Goal: Information Seeking & Learning: Compare options

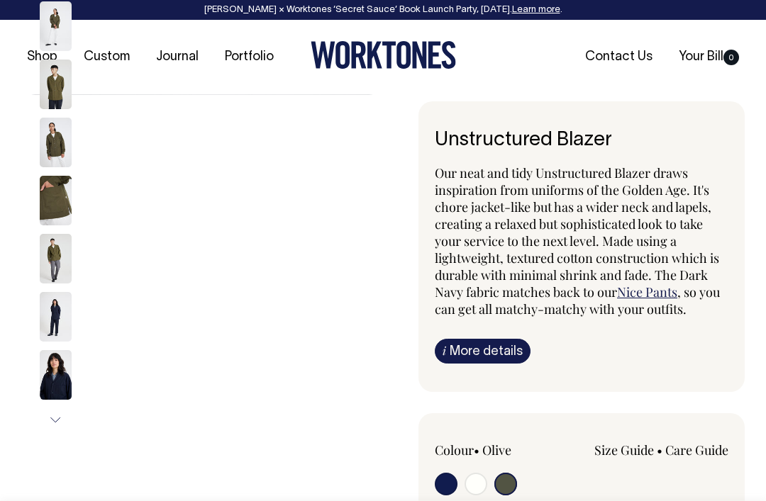
select select "Olive"
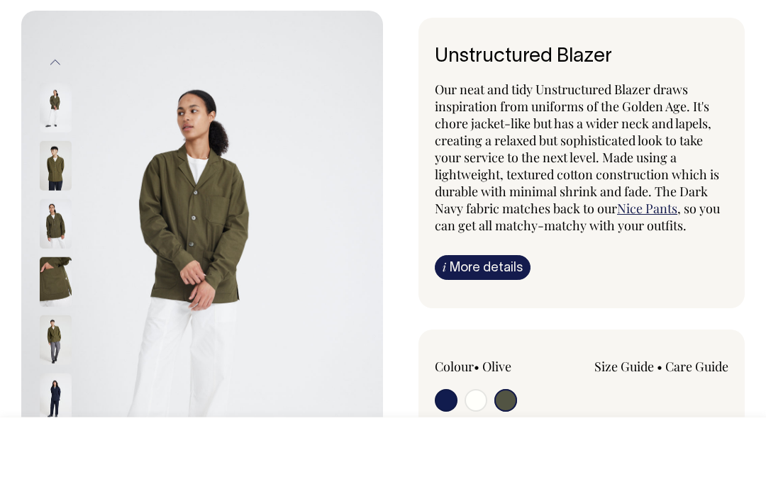
scroll to position [99, 0]
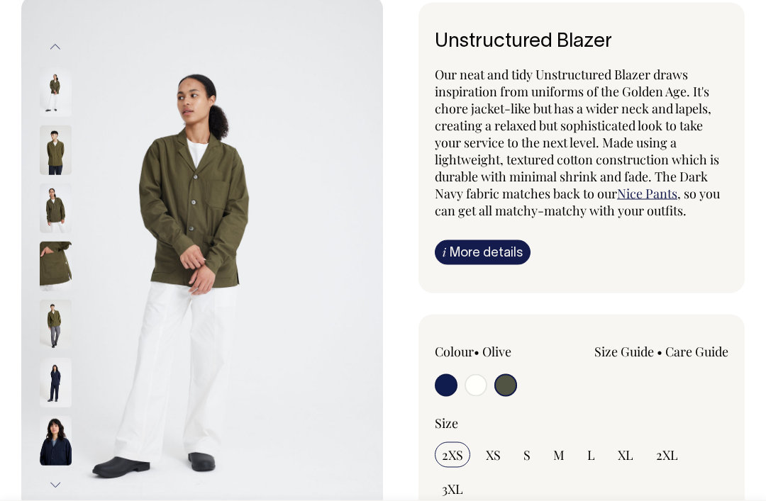
click at [510, 377] on input "radio" at bounding box center [505, 385] width 23 height 23
click at [532, 457] on input "S" at bounding box center [526, 455] width 21 height 26
radio input "true"
select select "S"
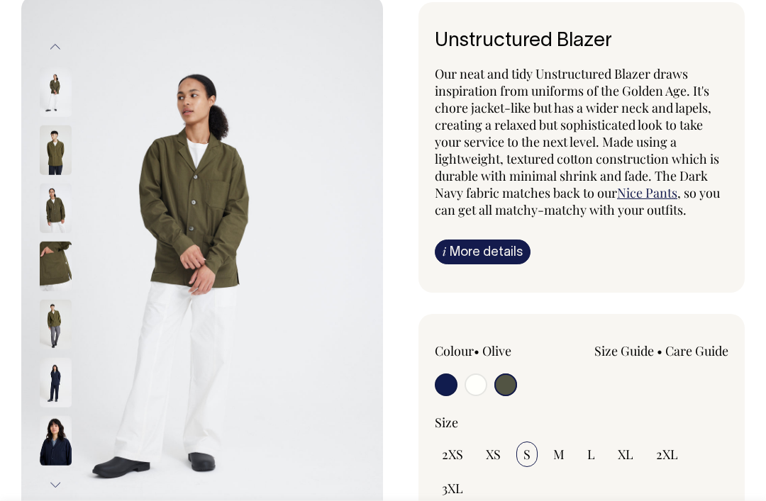
click at [550, 450] on input "M" at bounding box center [559, 455] width 26 height 26
radio input "true"
select select "M"
click at [532, 462] on input "S" at bounding box center [526, 455] width 21 height 26
radio input "true"
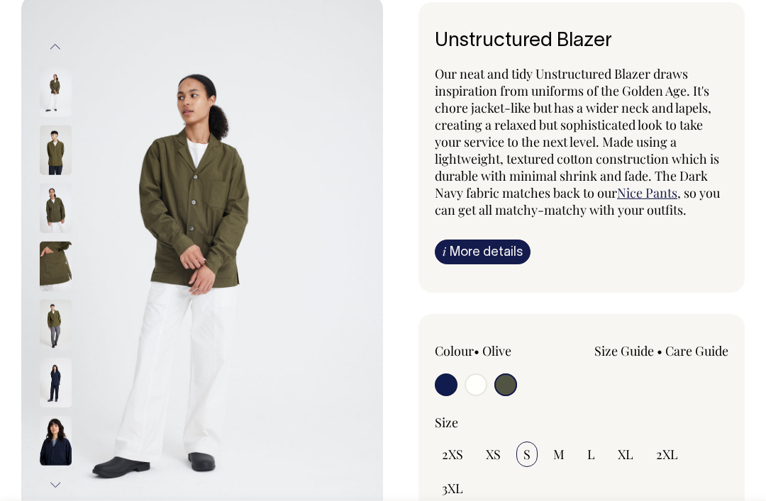
select select "S"
click at [500, 385] on input "radio" at bounding box center [505, 385] width 23 height 23
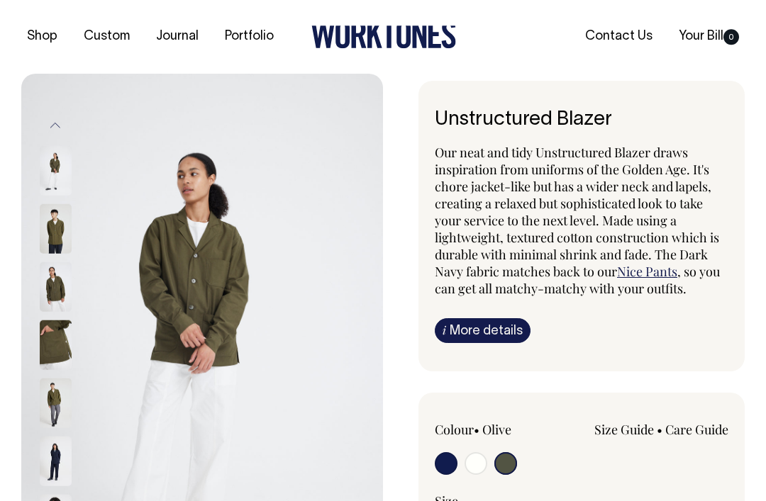
scroll to position [0, 0]
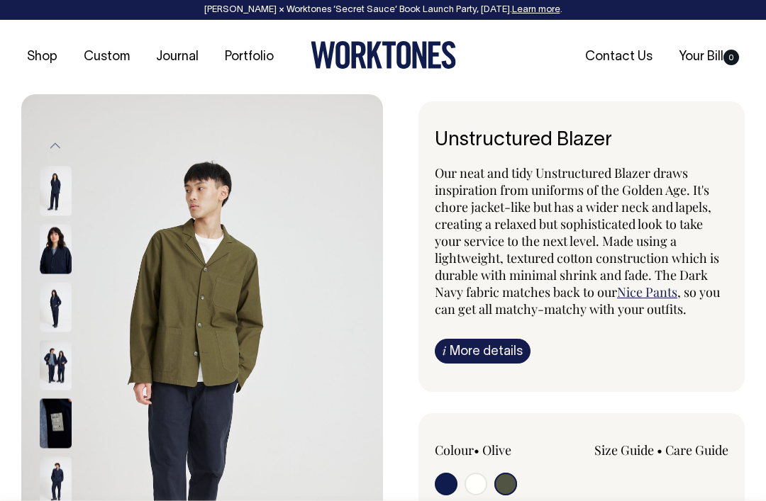
select select "Olive"
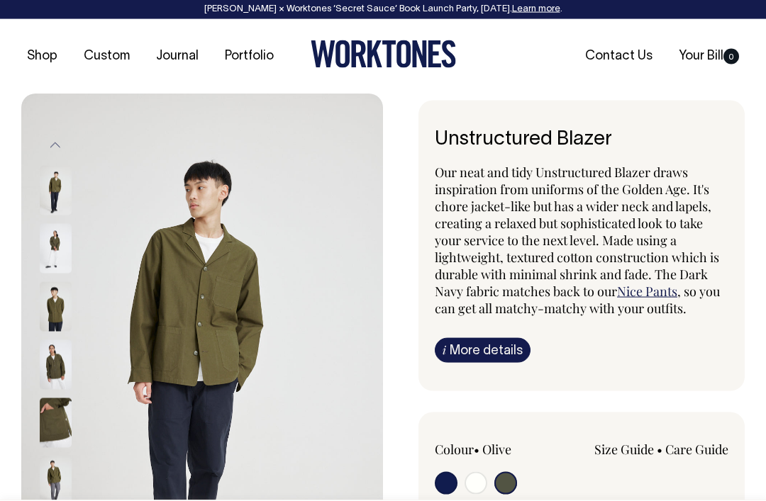
scroll to position [124, 0]
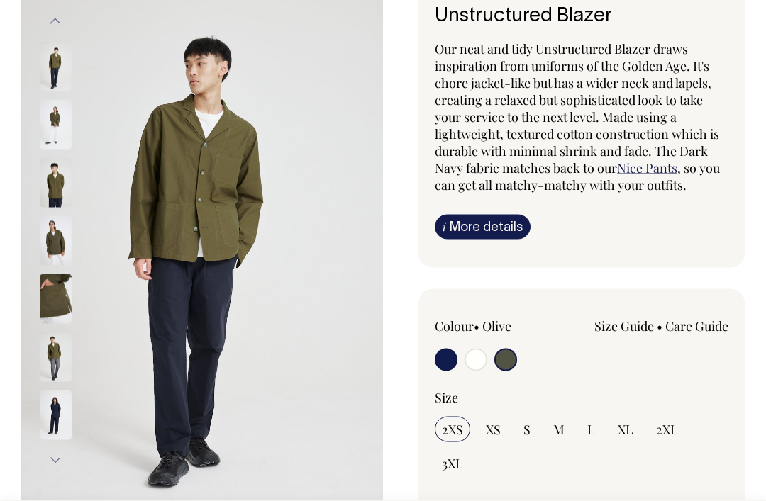
click at [509, 352] on input "radio" at bounding box center [505, 360] width 23 height 23
click at [45, 194] on img at bounding box center [56, 184] width 32 height 50
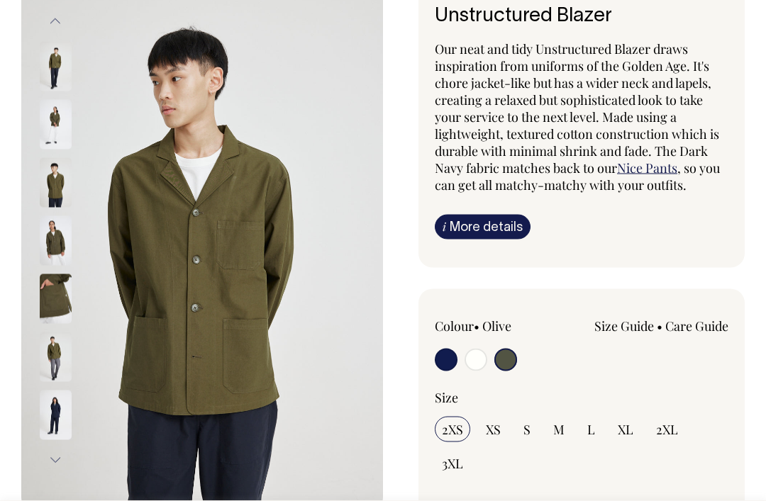
scroll to position [125, 0]
click at [47, 127] on img at bounding box center [56, 125] width 32 height 50
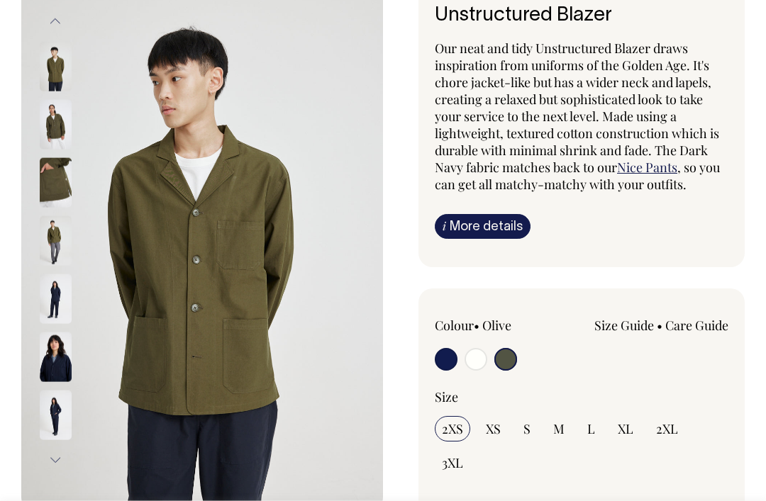
click at [40, 169] on img at bounding box center [56, 182] width 32 height 50
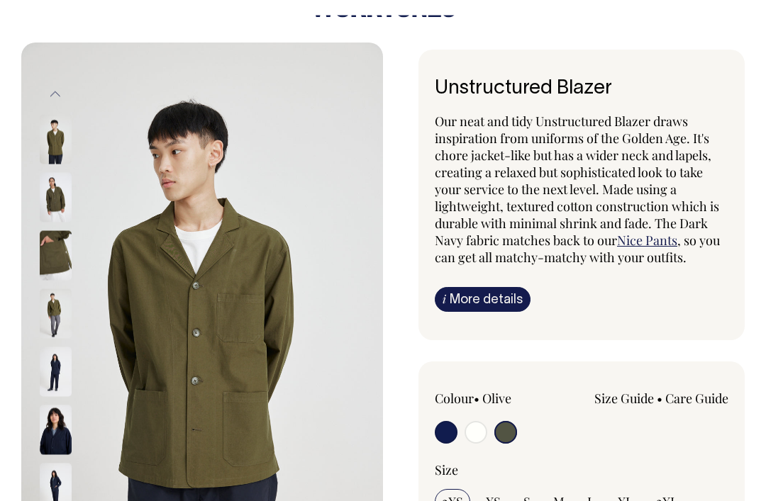
scroll to position [0, 0]
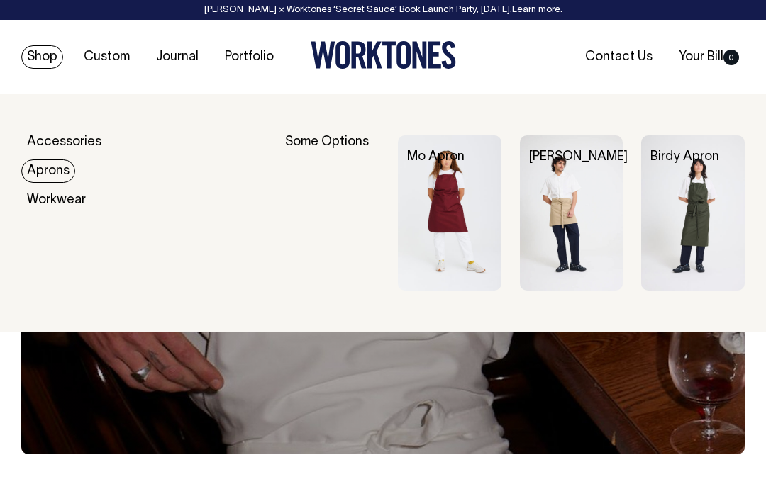
click at [428, 227] on img at bounding box center [449, 212] width 103 height 155
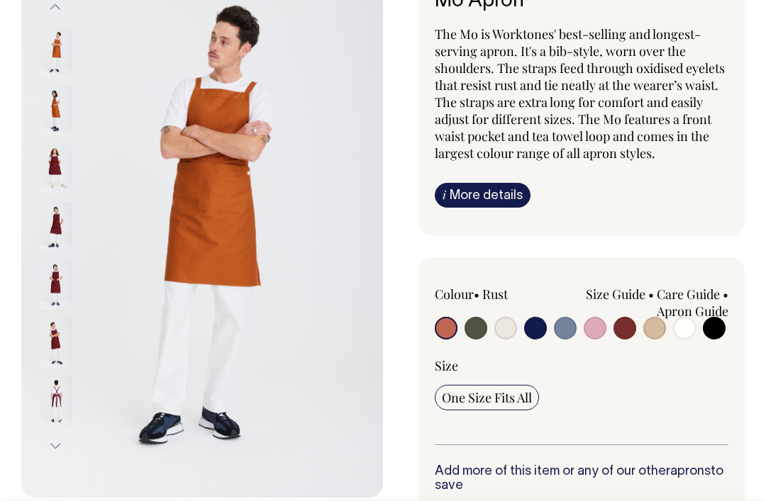
scroll to position [198, 0]
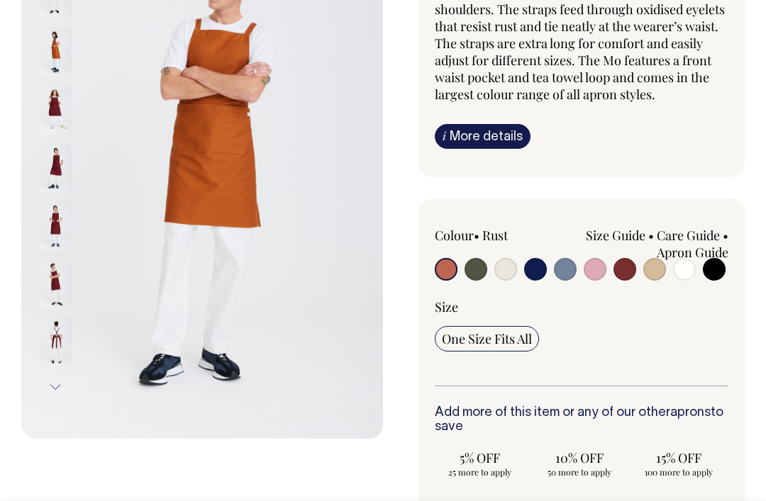
click at [472, 273] on input "radio" at bounding box center [475, 269] width 23 height 23
radio input "true"
select select "Olive"
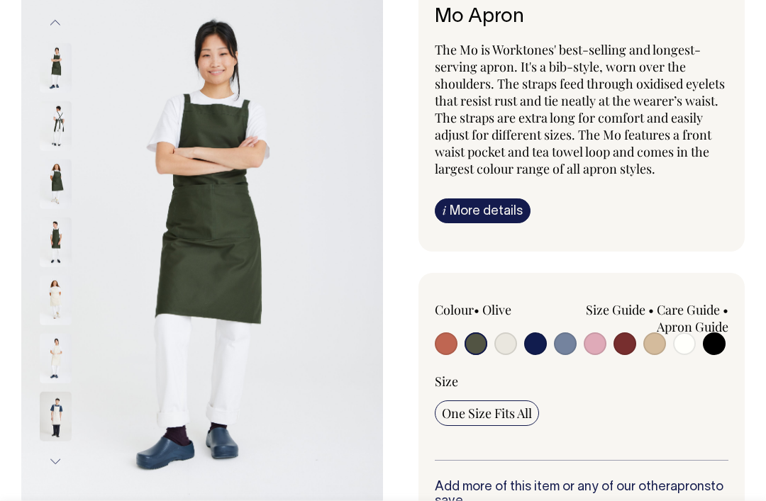
scroll to position [123, 0]
click at [649, 336] on input "radio" at bounding box center [654, 344] width 23 height 23
radio input "true"
select select "Khaki"
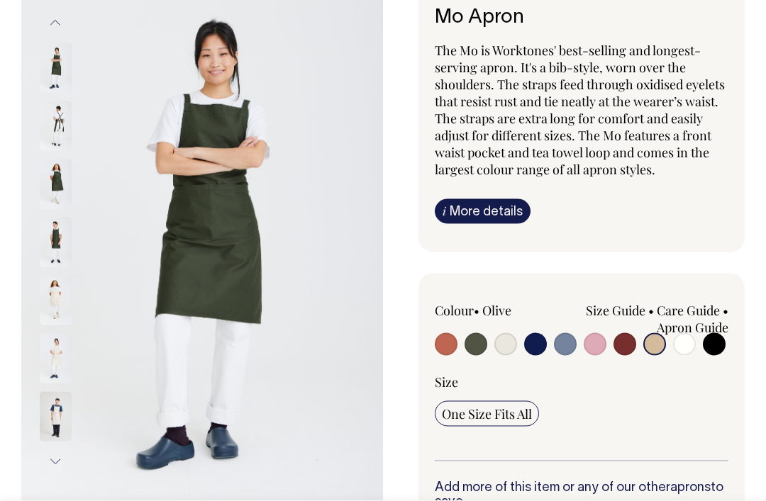
scroll to position [123, 0]
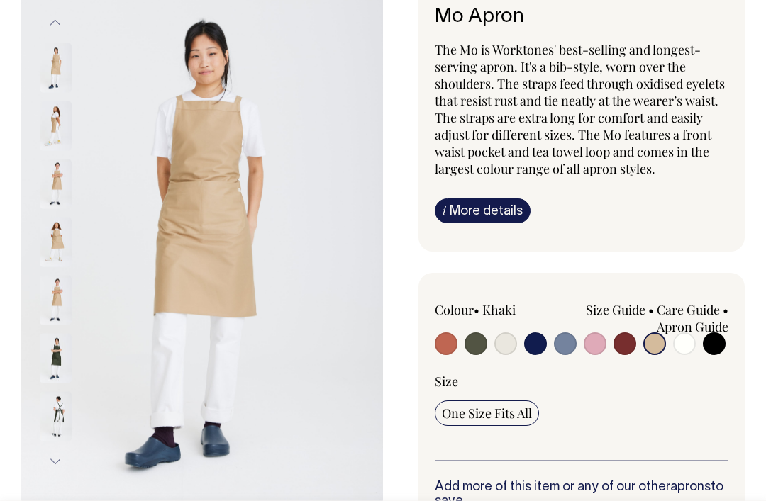
click at [484, 340] on input "radio" at bounding box center [475, 343] width 23 height 23
radio input "true"
select select "Olive"
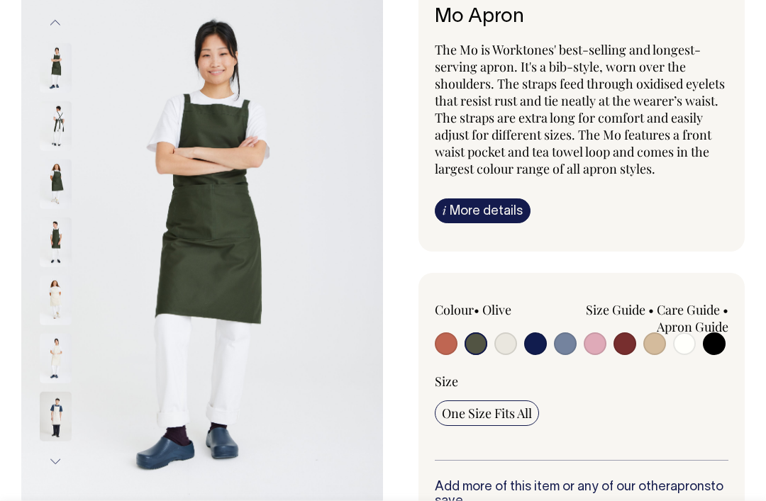
click at [502, 349] on input "radio" at bounding box center [505, 343] width 23 height 23
radio input "true"
select select "Natural"
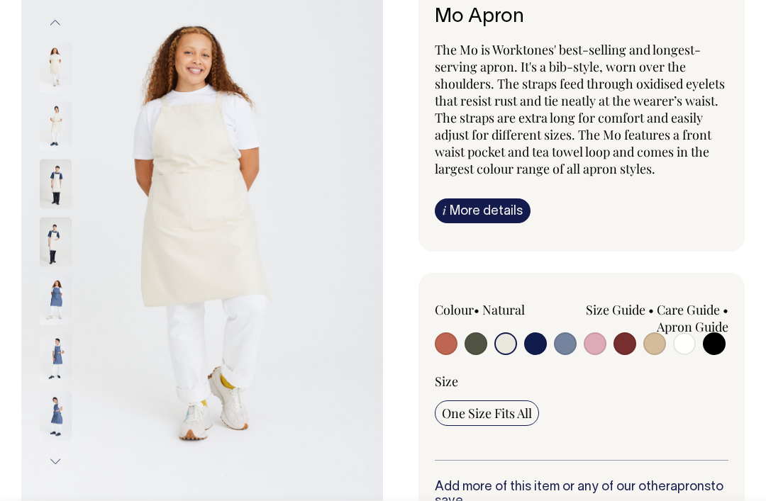
click at [566, 344] on input "radio" at bounding box center [565, 343] width 23 height 23
radio input "true"
select select "Blue/Grey"
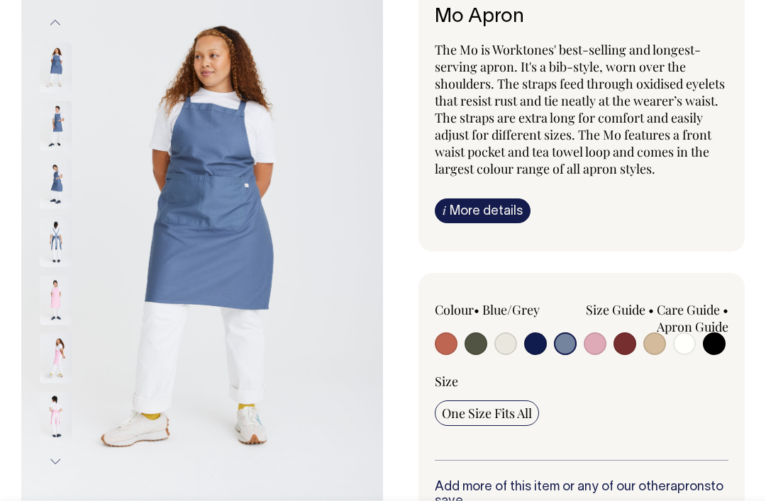
click at [539, 348] on input "radio" at bounding box center [535, 343] width 23 height 23
radio input "true"
select select "Dark Navy"
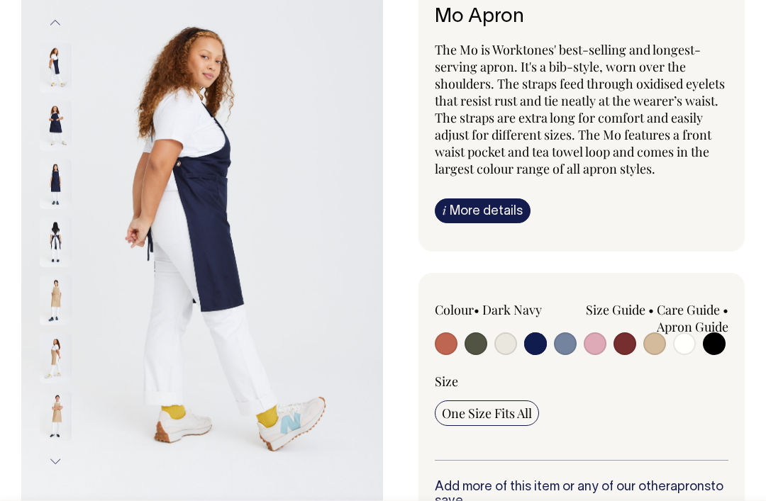
click at [50, 186] on img at bounding box center [56, 184] width 32 height 50
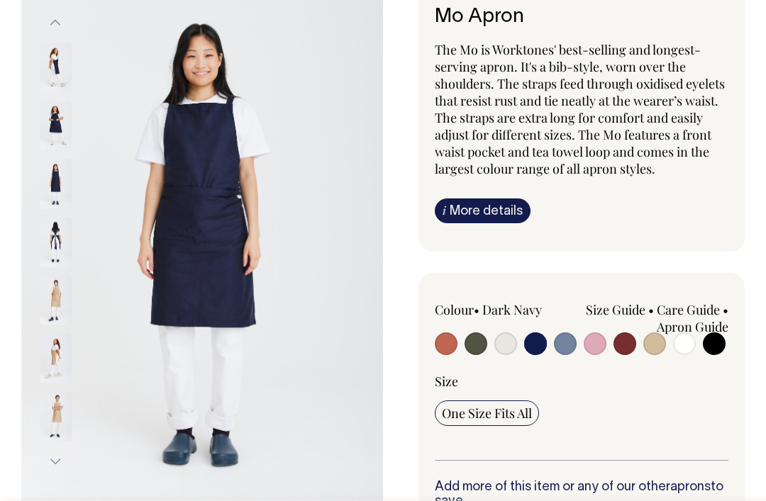
click at [43, 115] on img at bounding box center [56, 126] width 32 height 50
click at [50, 236] on img at bounding box center [56, 242] width 32 height 50
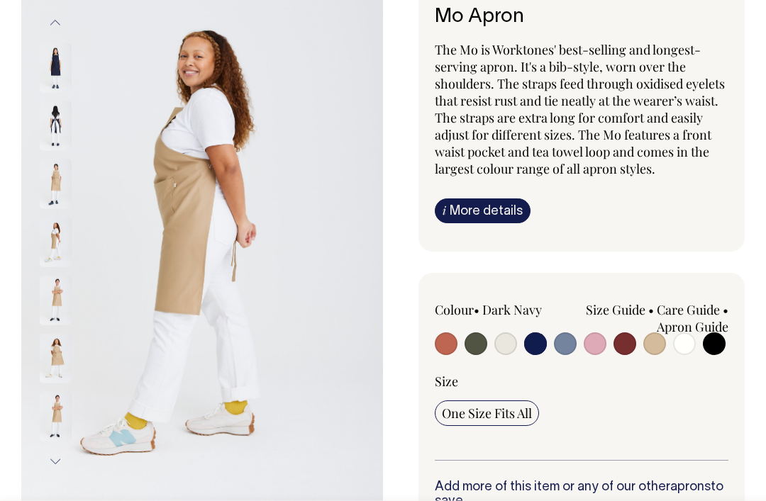
click at [52, 186] on img at bounding box center [56, 184] width 32 height 50
click at [53, 242] on img at bounding box center [56, 242] width 32 height 50
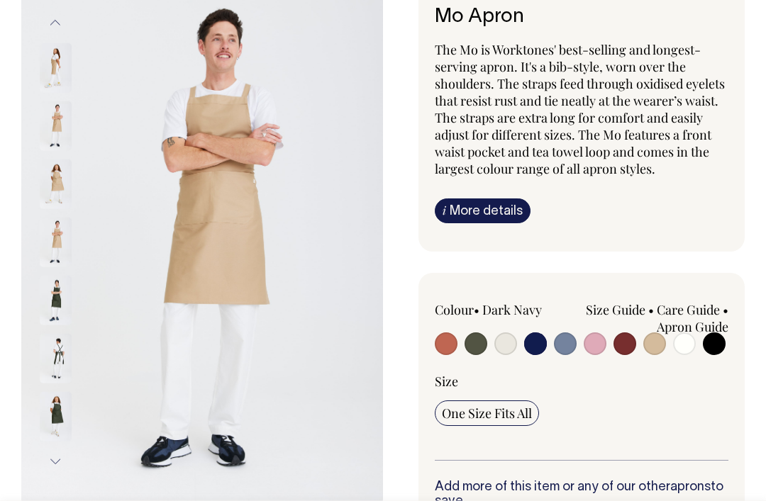
click at [50, 333] on img at bounding box center [56, 358] width 32 height 50
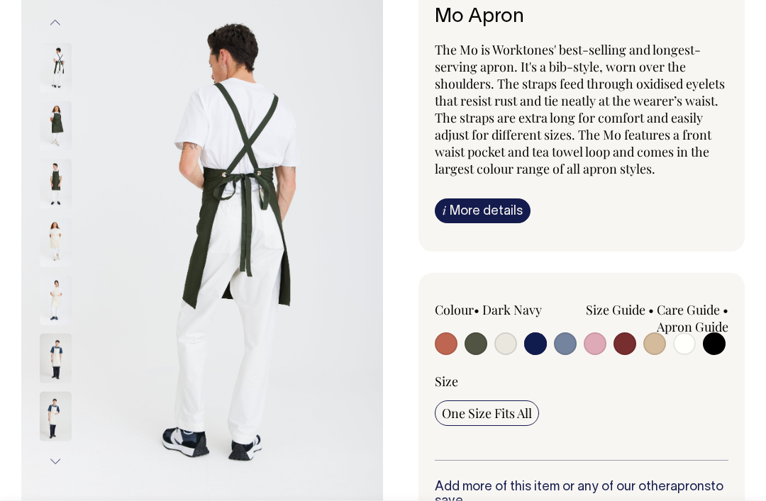
click at [45, 274] on div at bounding box center [74, 300] width 71 height 58
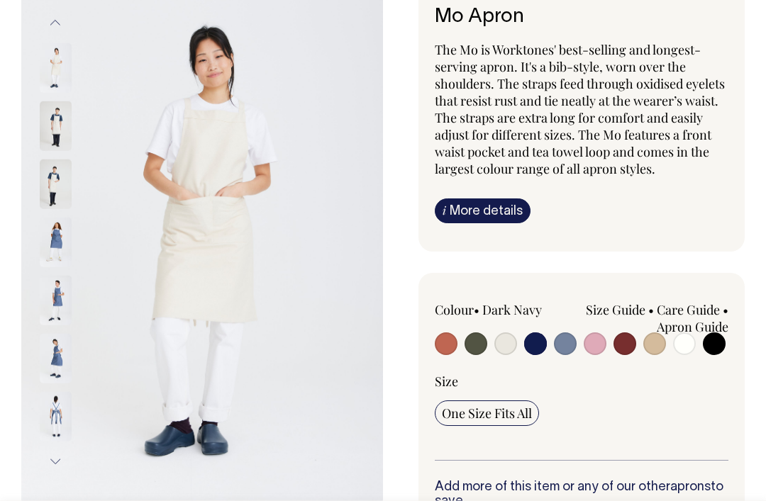
click at [50, 243] on img at bounding box center [56, 242] width 32 height 50
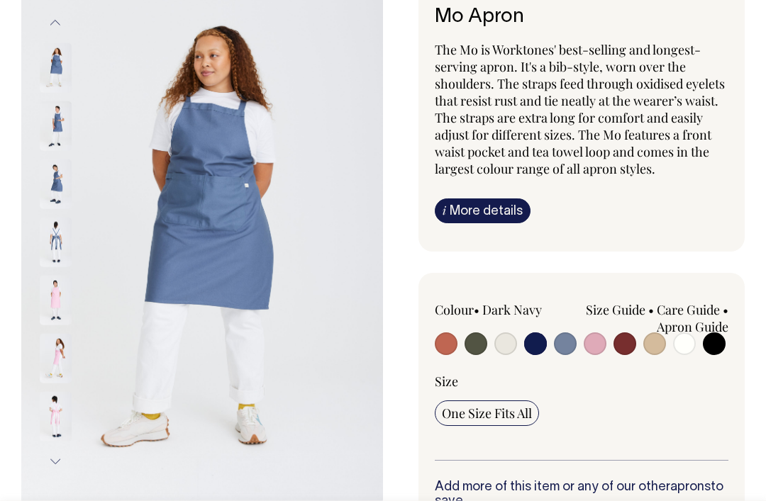
click at [40, 301] on img at bounding box center [56, 300] width 32 height 50
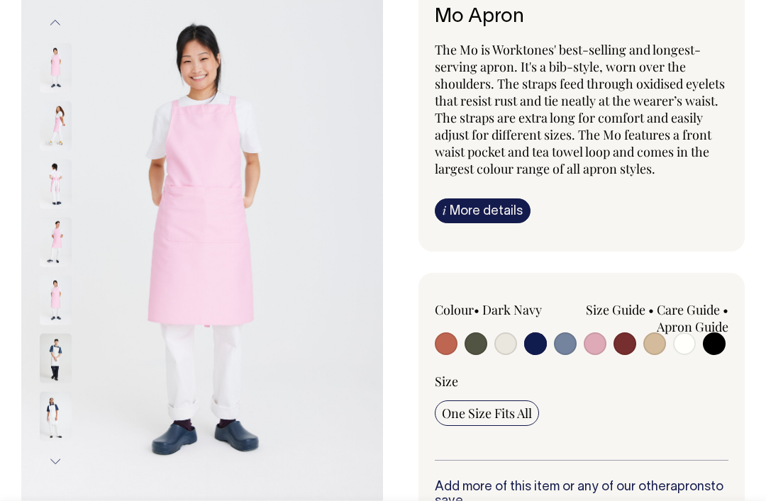
click at [42, 354] on img at bounding box center [56, 358] width 32 height 50
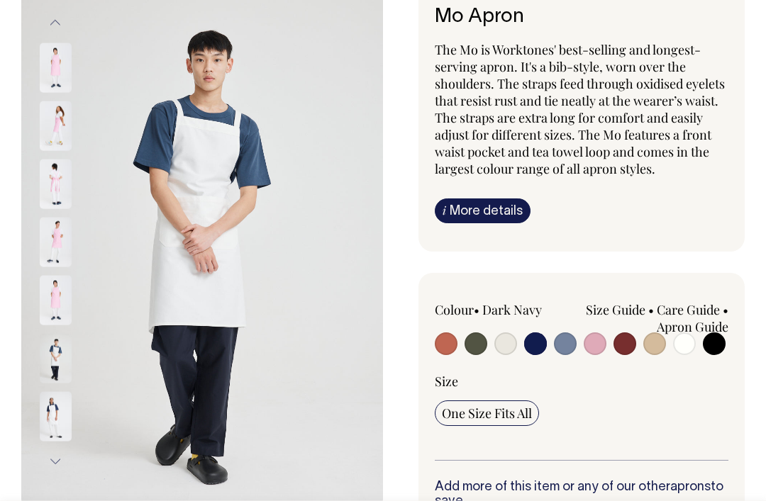
click at [44, 420] on img at bounding box center [56, 416] width 32 height 50
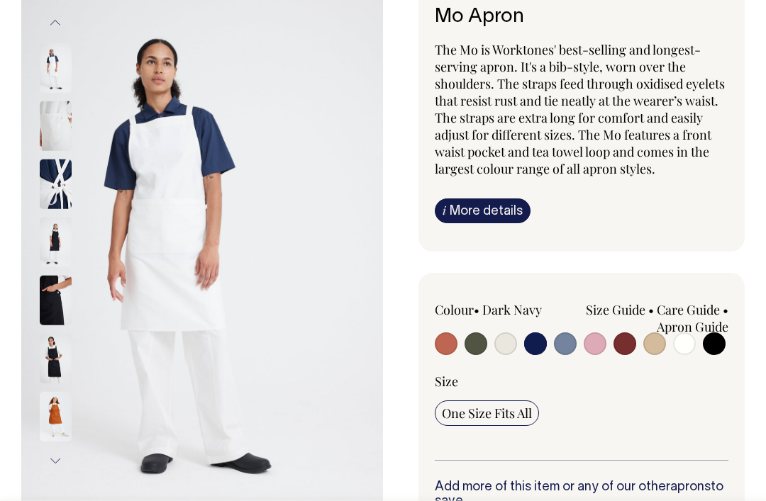
click at [707, 342] on input "radio" at bounding box center [713, 343] width 23 height 23
radio input "true"
select select "Black"
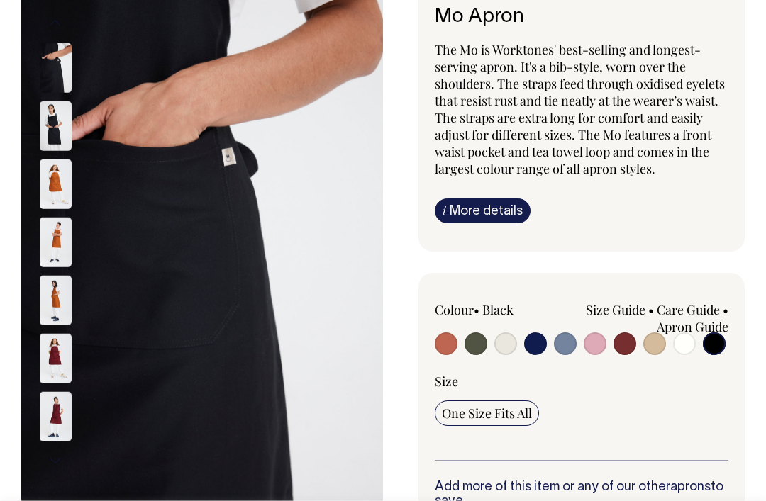
click at [686, 344] on input "radio" at bounding box center [684, 343] width 23 height 23
radio input "true"
select select "Off-White"
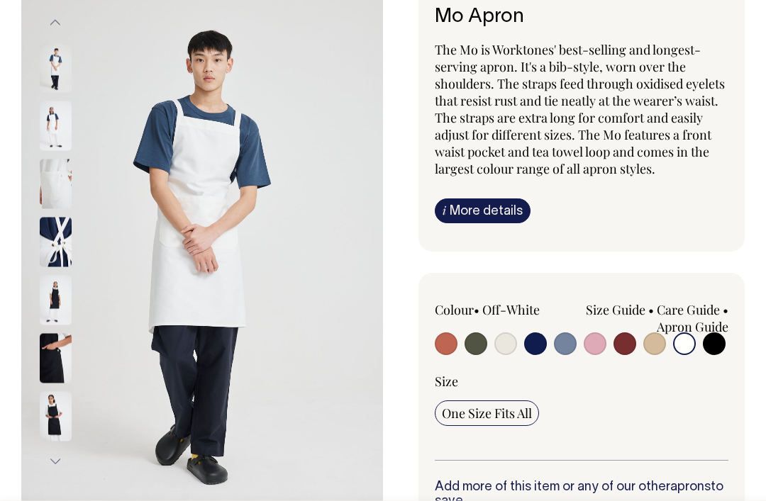
click at [644, 358] on div "Colour • Off-White Size Guide" at bounding box center [581, 380] width 293 height 159
click at [649, 342] on input "radio" at bounding box center [654, 343] width 23 height 23
radio input "true"
select select "Khaki"
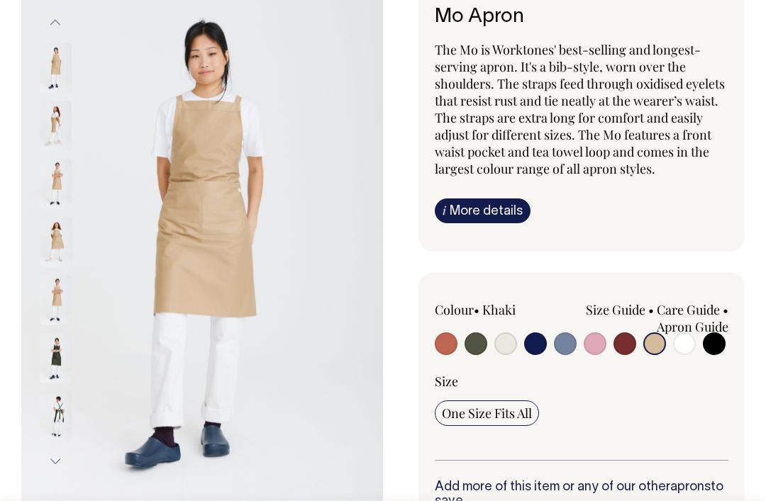
click at [533, 346] on input "radio" at bounding box center [535, 343] width 23 height 23
radio input "true"
select select "Dark Navy"
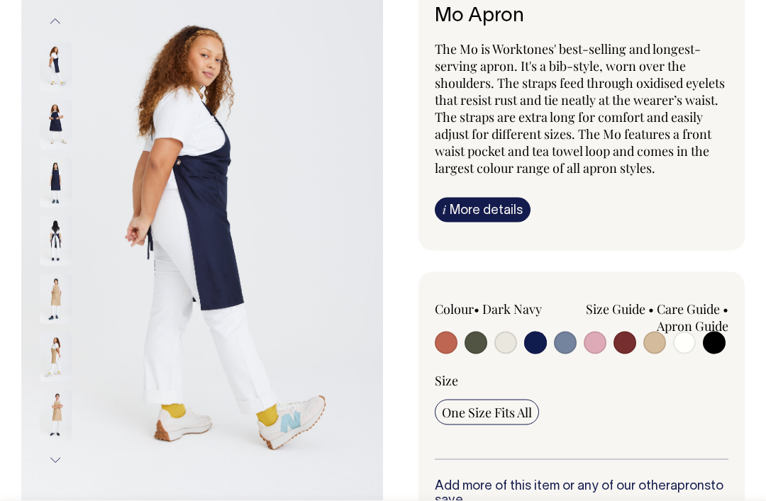
click at [478, 350] on input "radio" at bounding box center [475, 343] width 23 height 23
radio input "true"
select select "Olive"
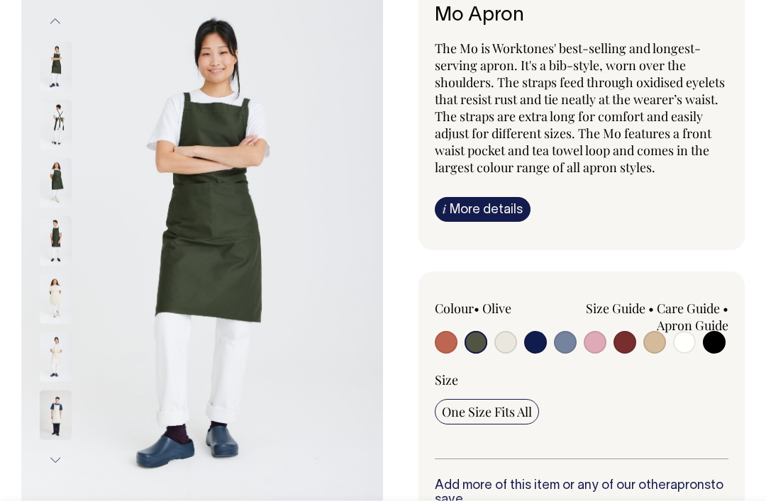
click at [530, 341] on input "radio" at bounding box center [535, 342] width 23 height 23
radio input "true"
select select "Dark Navy"
